Goal: Information Seeking & Learning: Learn about a topic

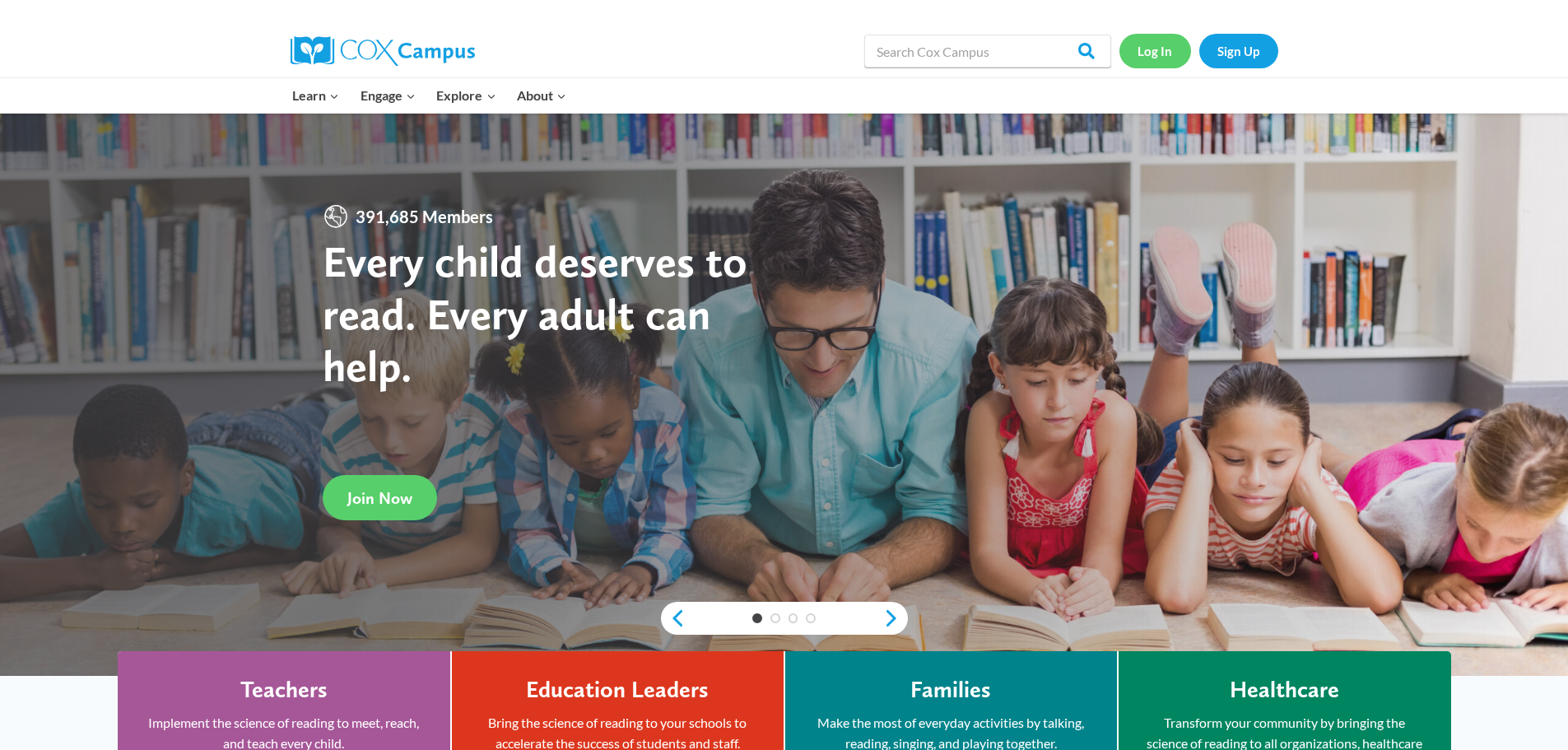
click at [1175, 46] on link "Log In" at bounding box center [1155, 50] width 72 height 34
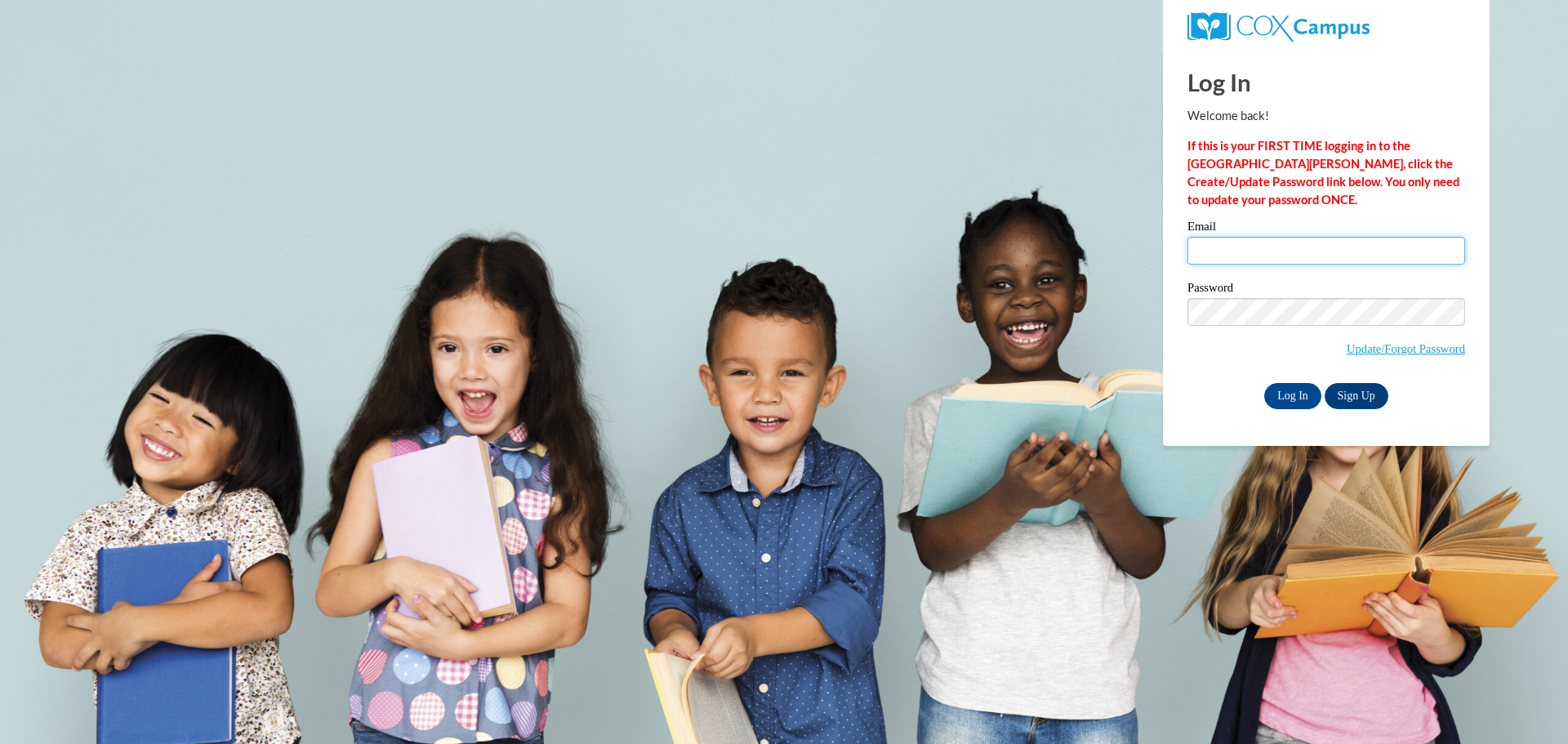
click at [1310, 262] on input "Email" at bounding box center [1326, 250] width 278 height 28
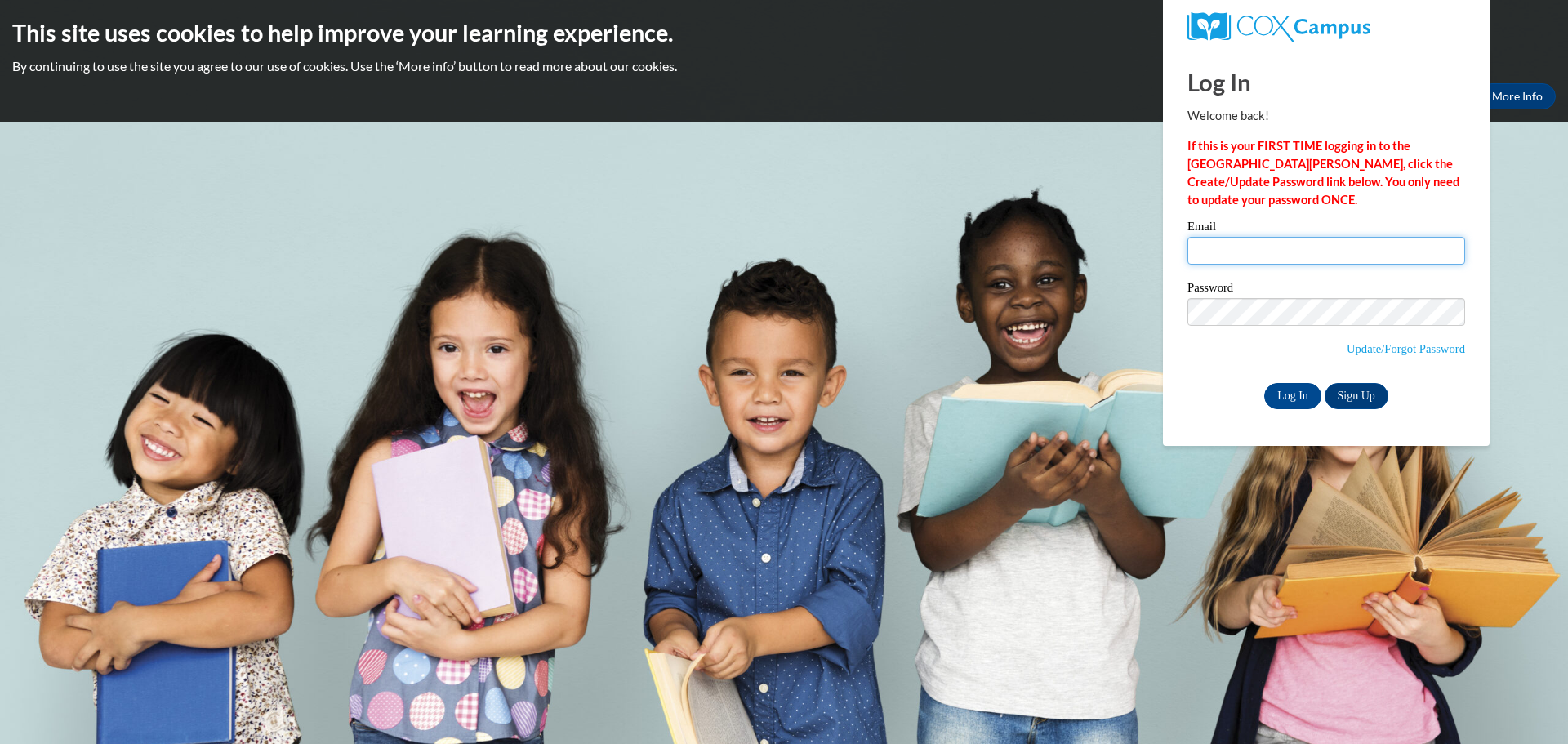
type input "miklab@prescott.k12.wi.us"
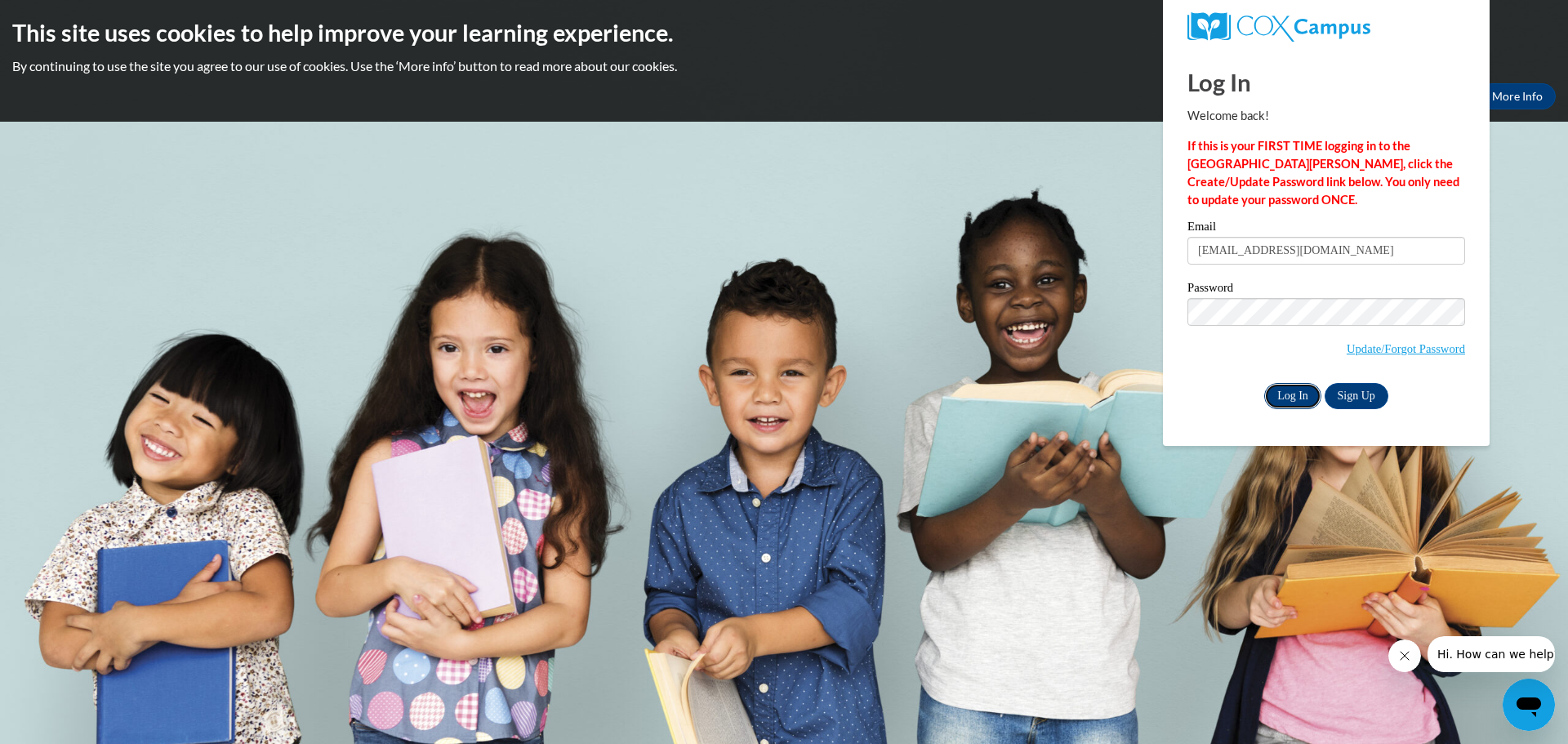
click at [1302, 390] on input "Log In" at bounding box center [1294, 396] width 58 height 26
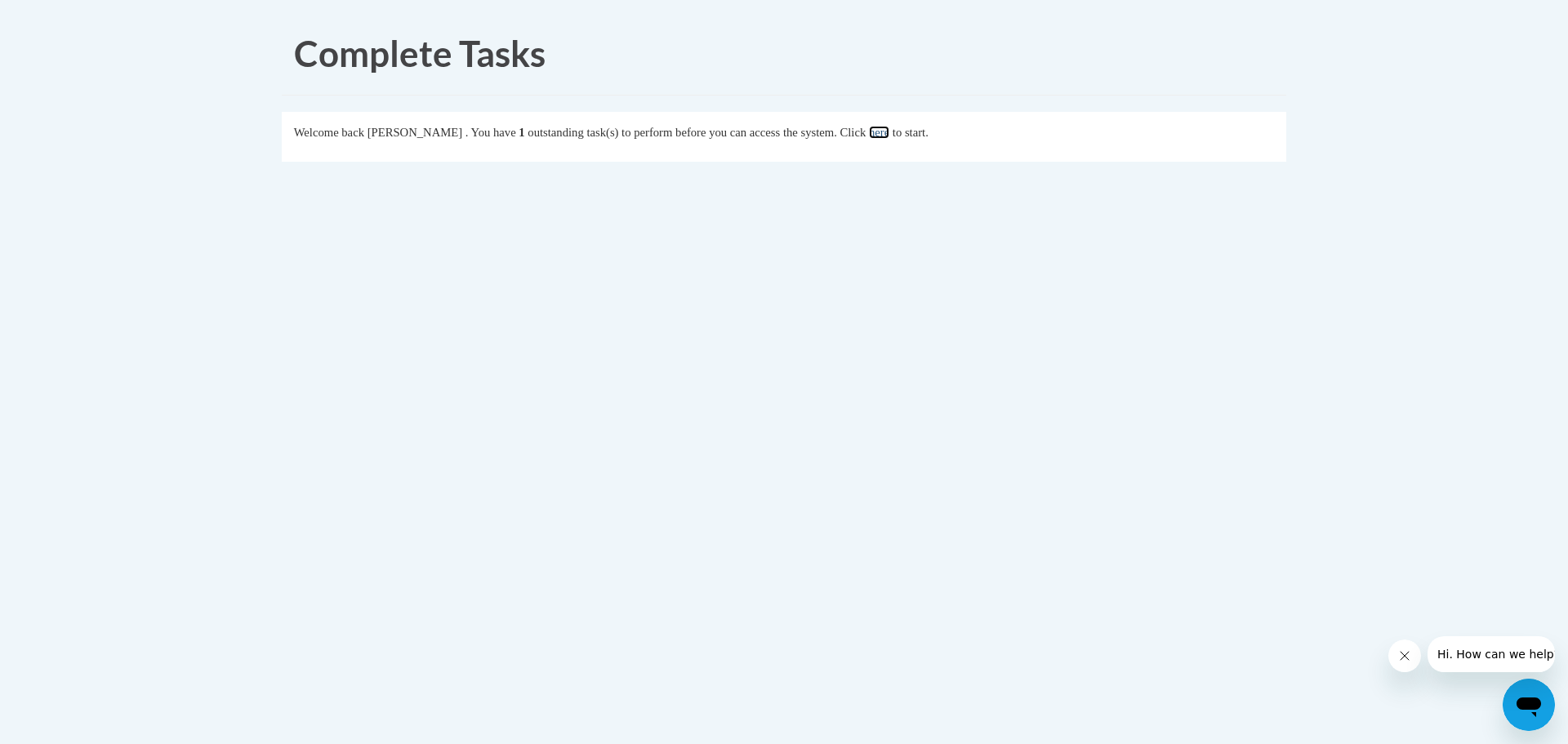
click at [890, 130] on link "here" at bounding box center [879, 132] width 21 height 13
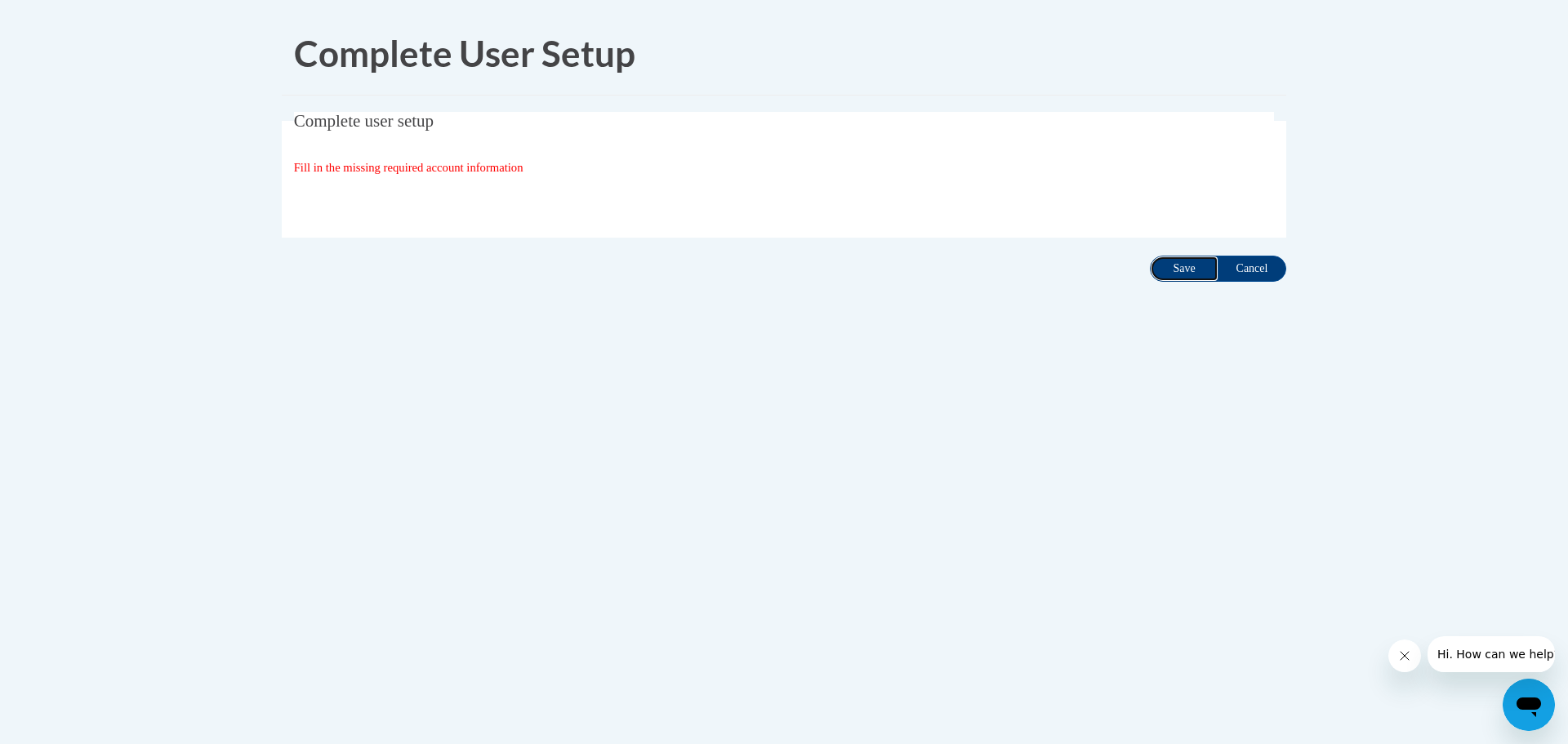
click at [1181, 278] on input "Save" at bounding box center [1185, 268] width 68 height 26
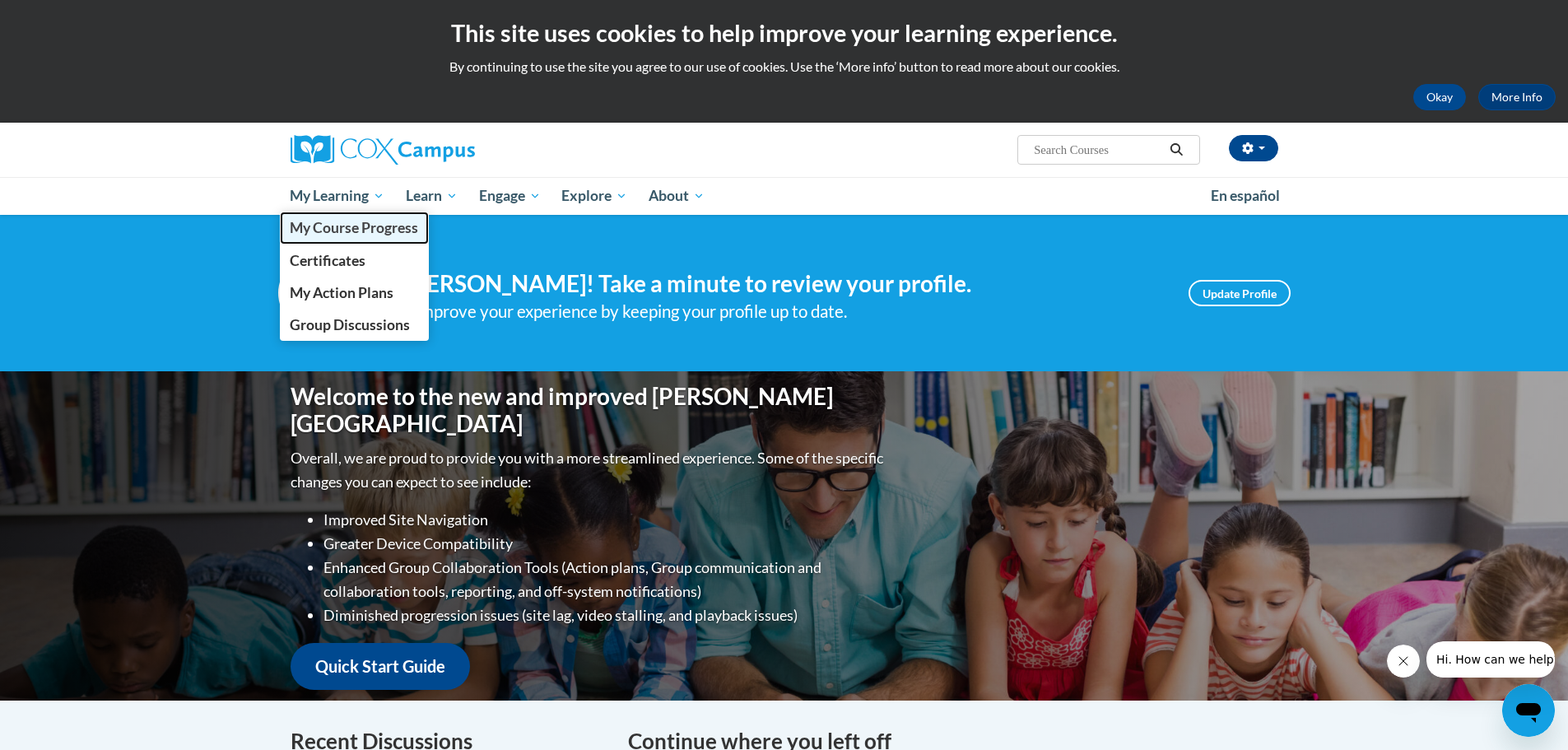
click at [343, 228] on span "My Course Progress" at bounding box center [354, 228] width 129 height 17
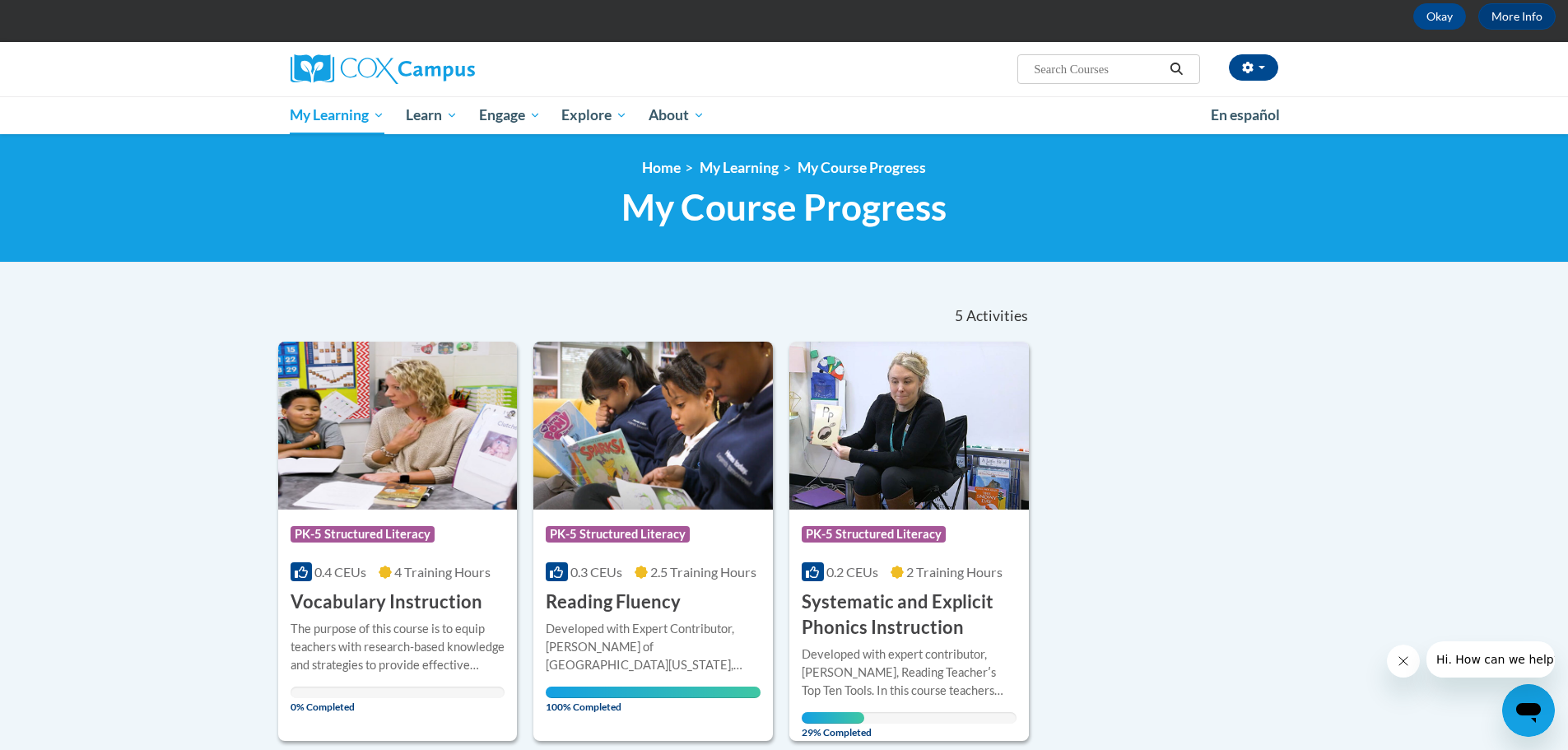
scroll to position [246, 0]
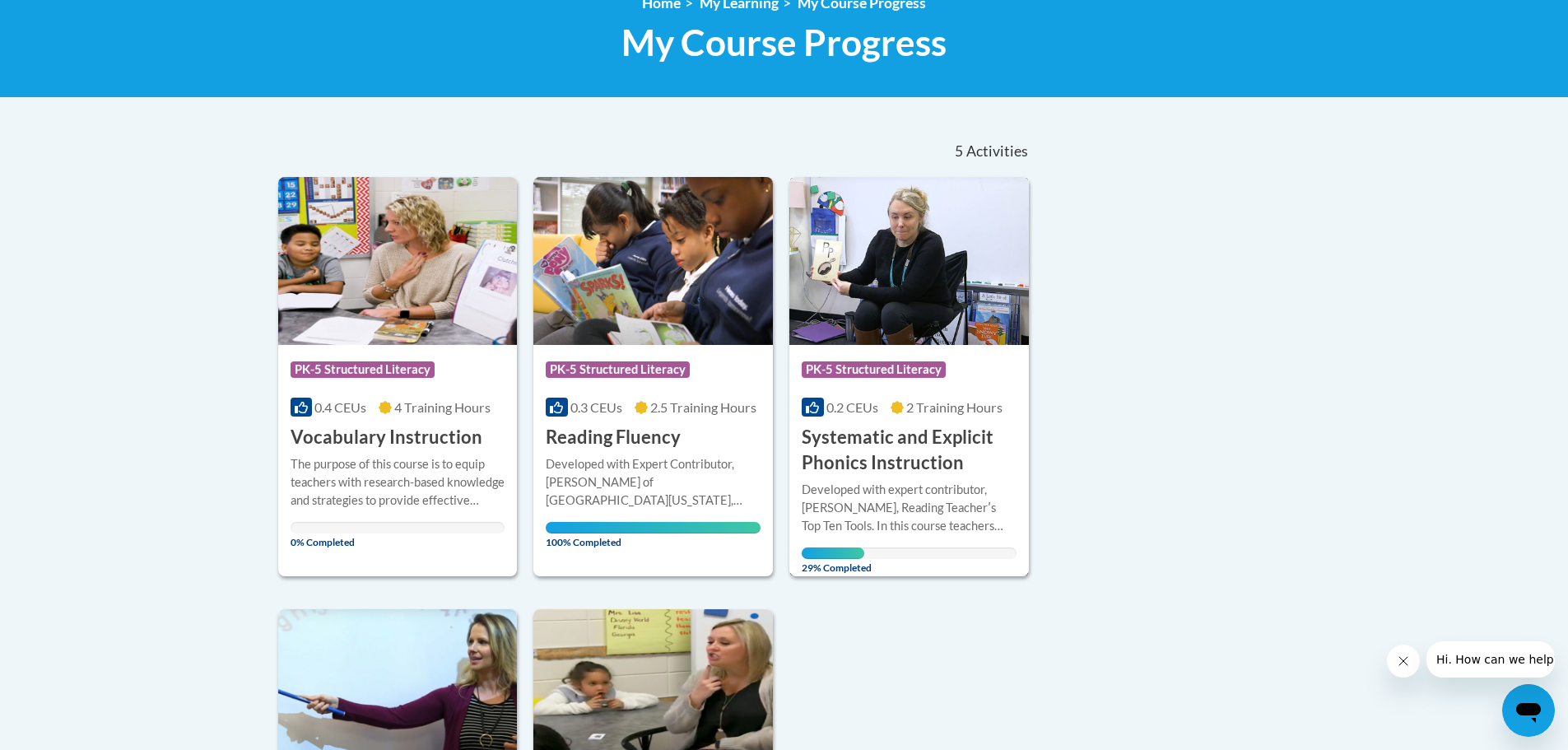
click at [896, 265] on img at bounding box center [909, 260] width 239 height 168
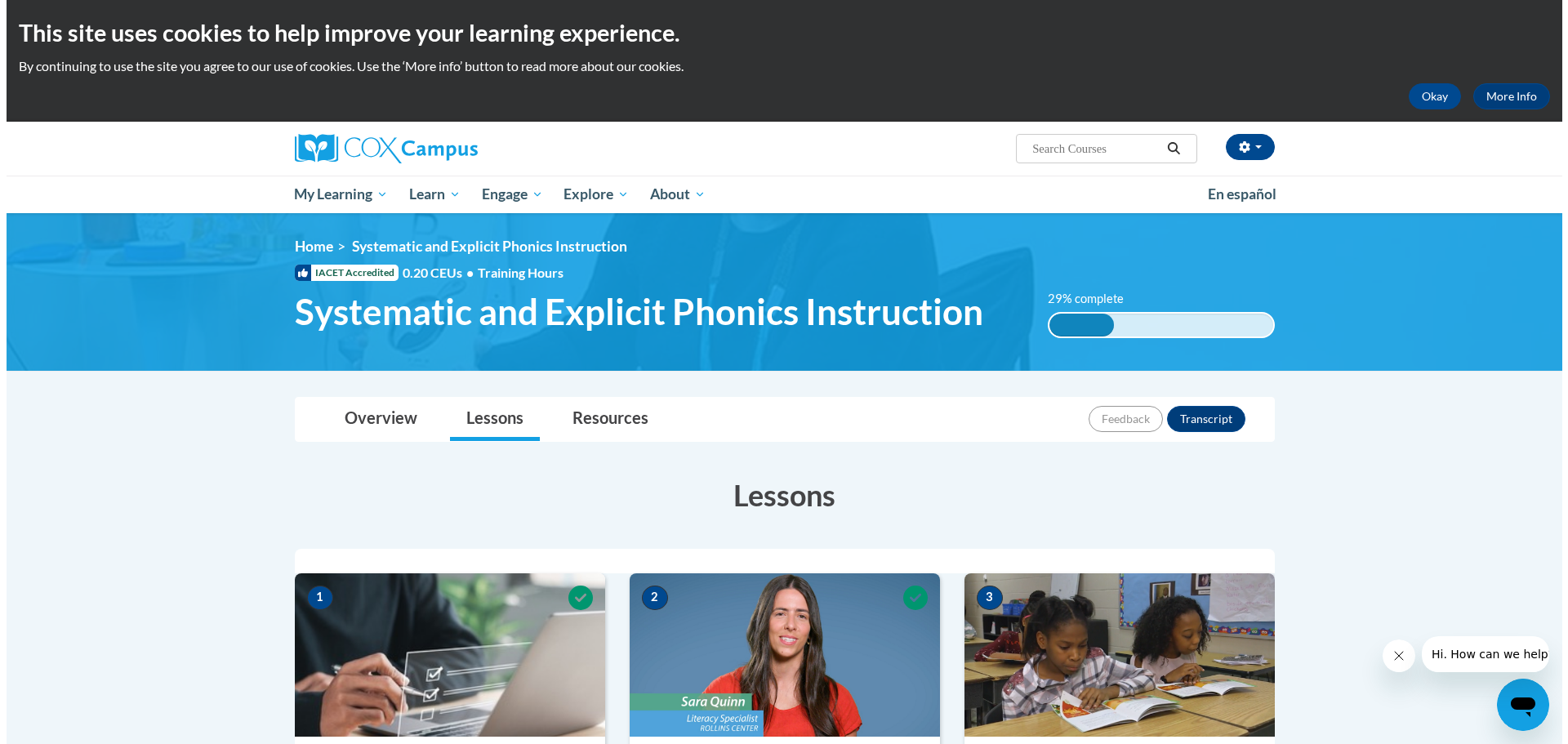
scroll to position [327, 0]
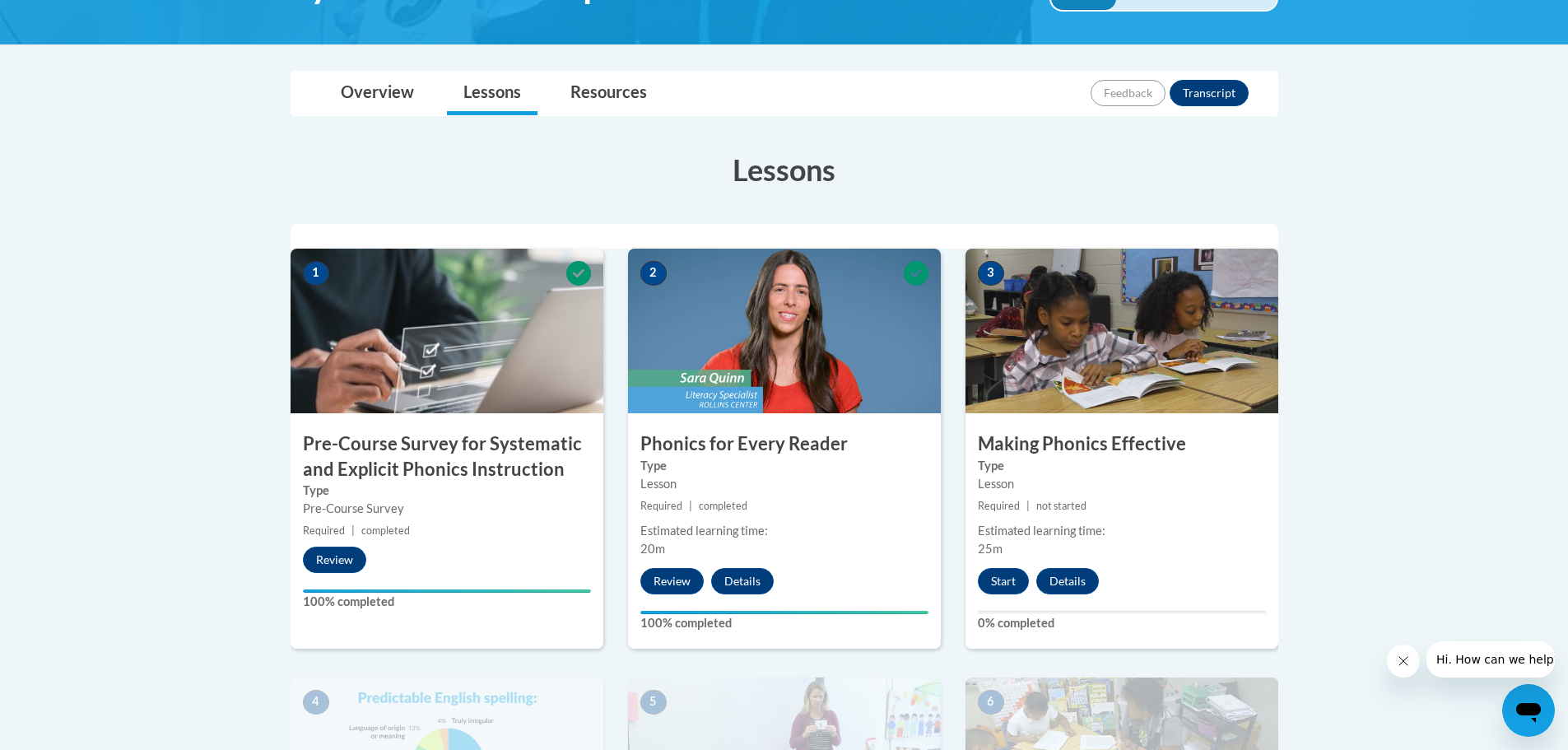
click at [1068, 323] on img at bounding box center [1121, 331] width 313 height 165
click at [1015, 584] on button "Start" at bounding box center [1003, 581] width 51 height 26
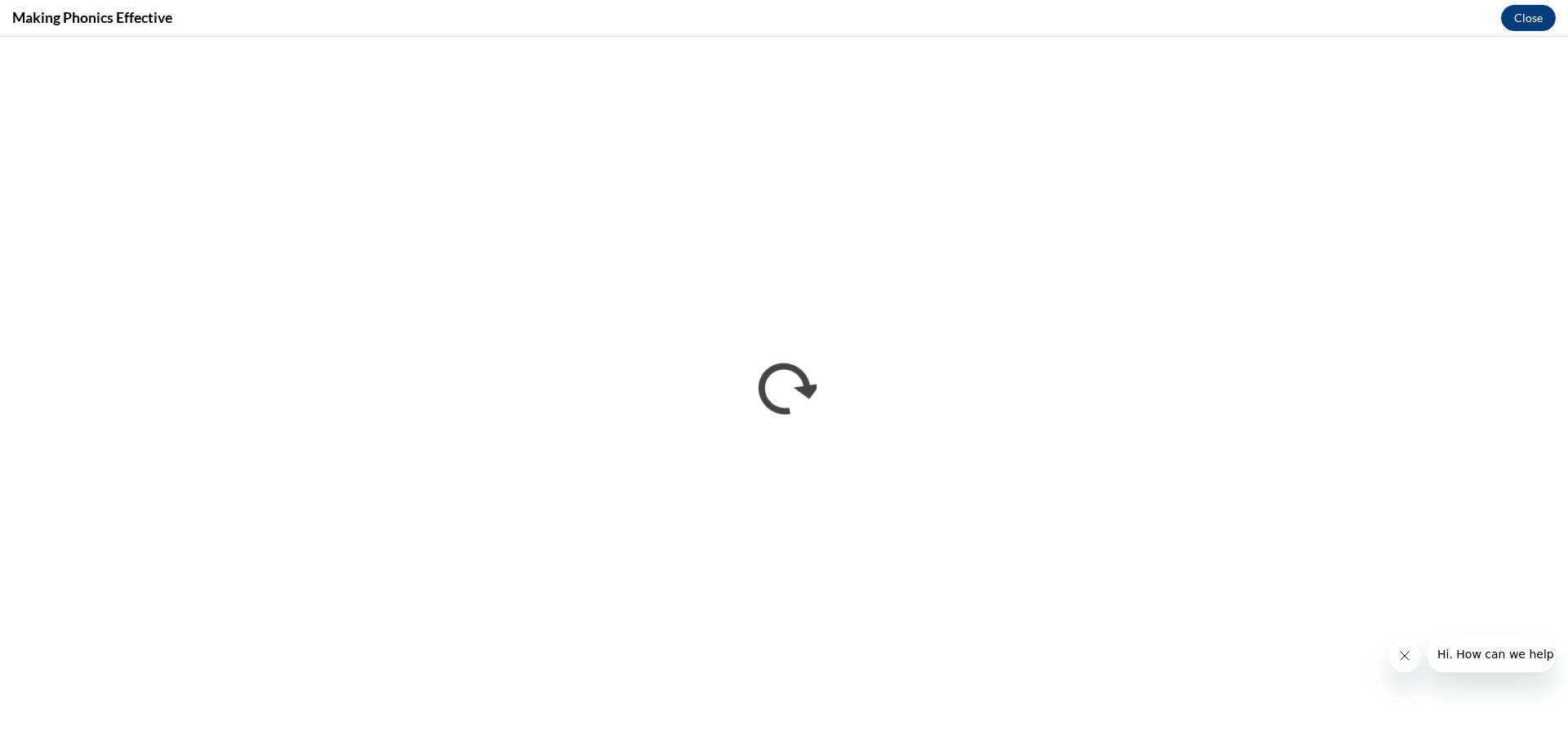
scroll to position [0, 0]
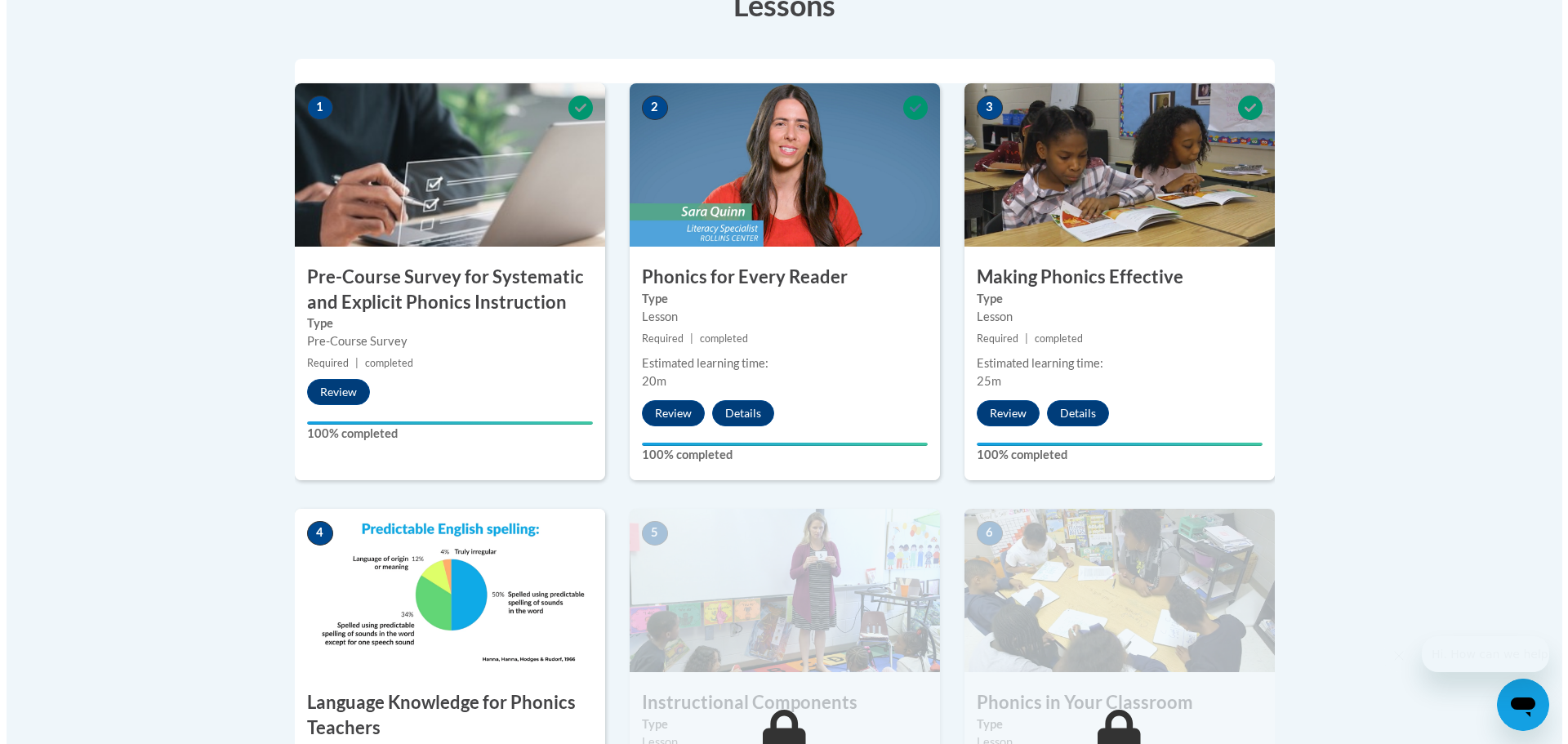
scroll to position [817, 0]
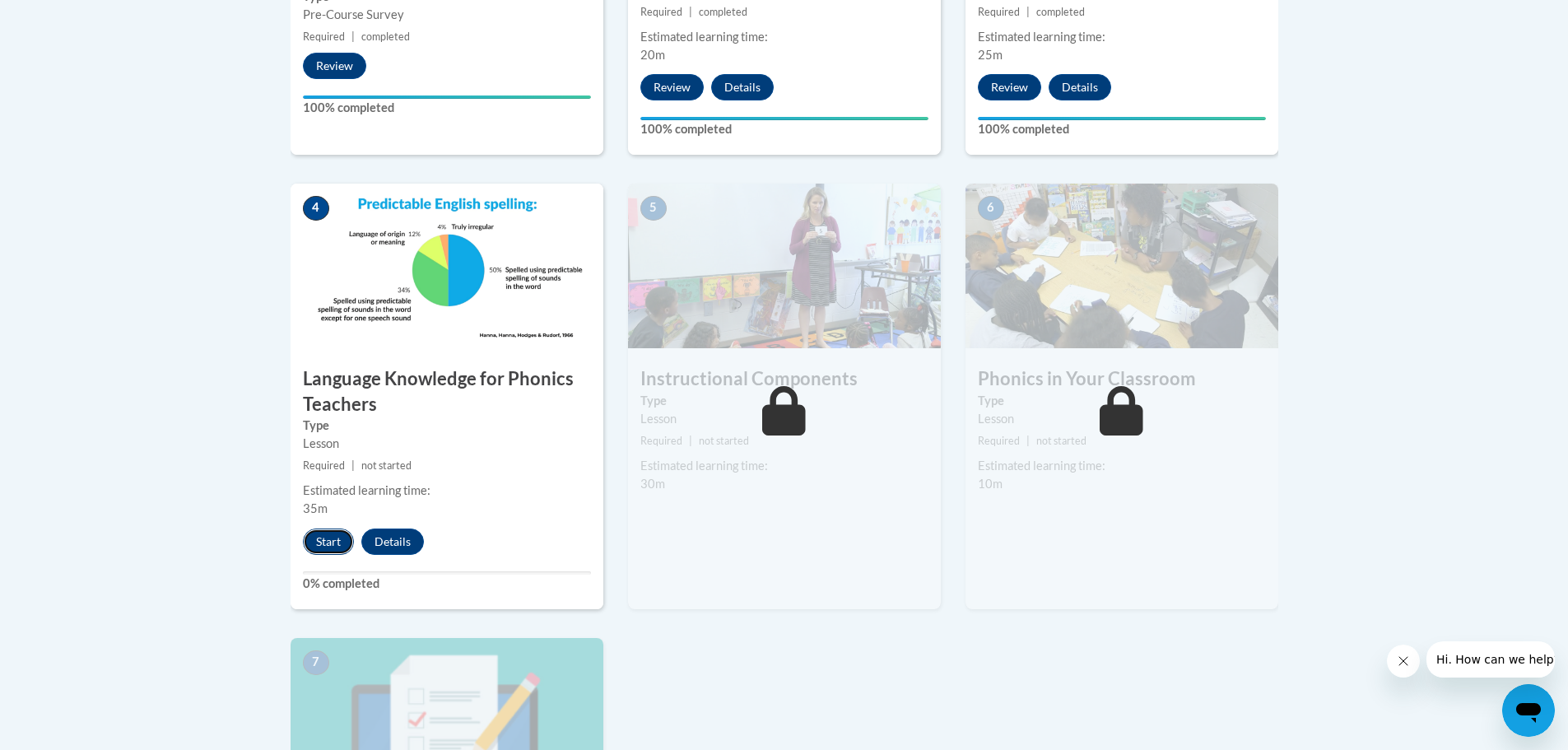
click at [320, 536] on button "Start" at bounding box center [328, 541] width 51 height 26
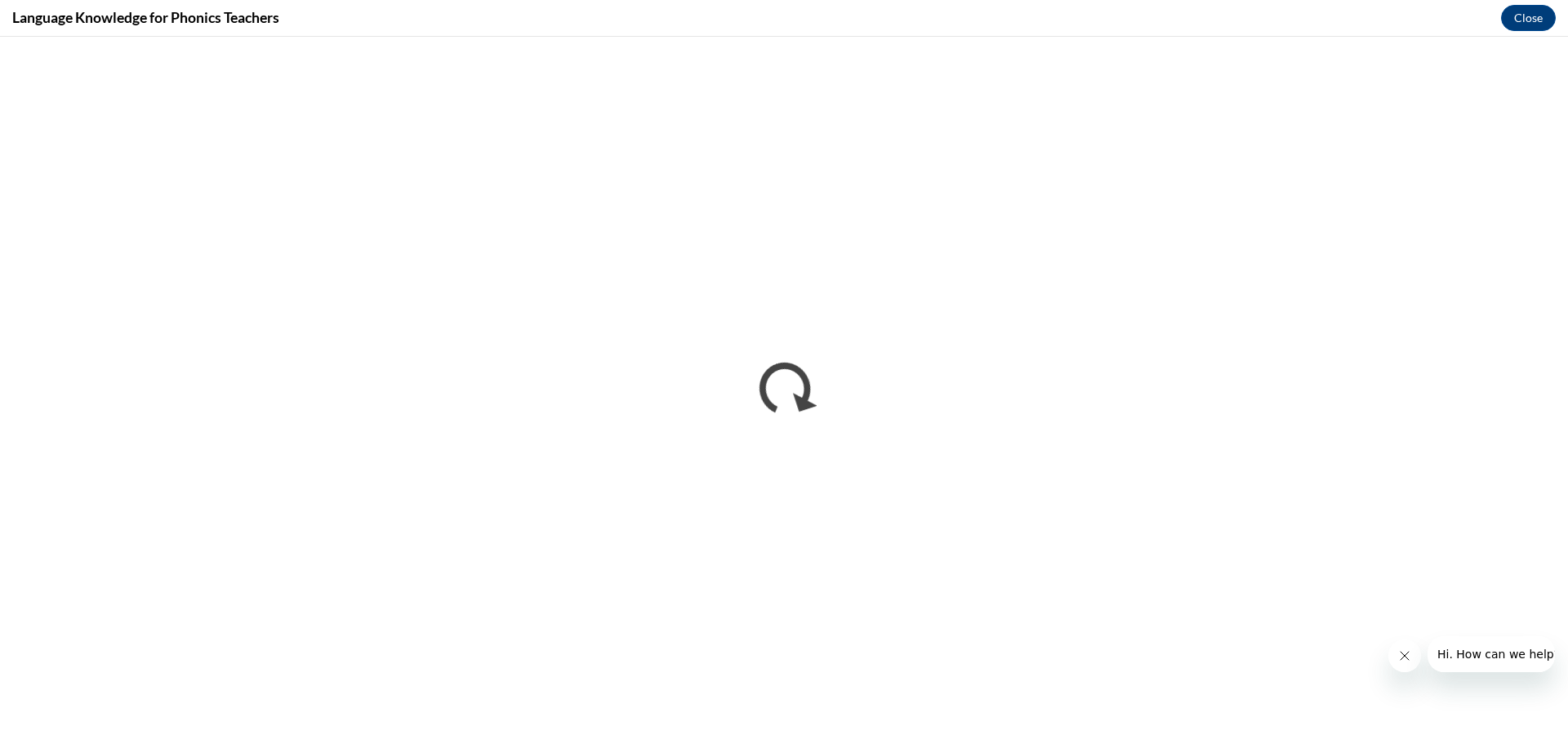
scroll to position [0, 0]
